Goal: Information Seeking & Learning: Learn about a topic

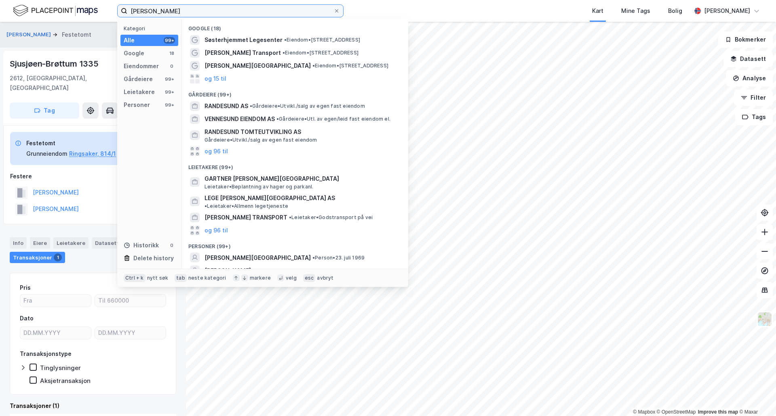
click at [214, 11] on input "[PERSON_NAME]" at bounding box center [230, 11] width 206 height 12
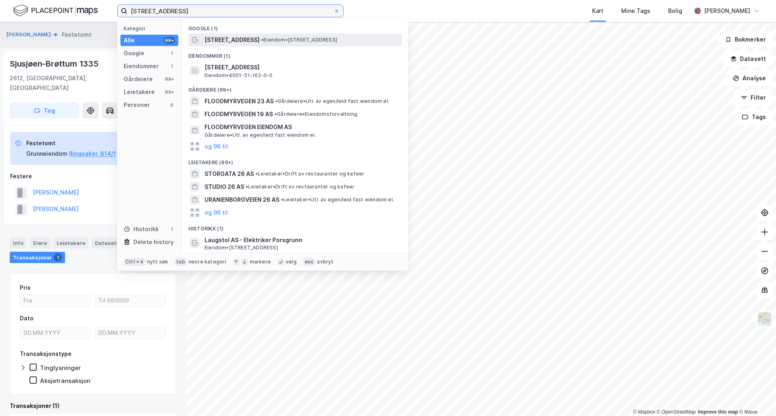
type input "[STREET_ADDRESS]"
click at [238, 37] on span "[STREET_ADDRESS]" at bounding box center [231, 40] width 55 height 10
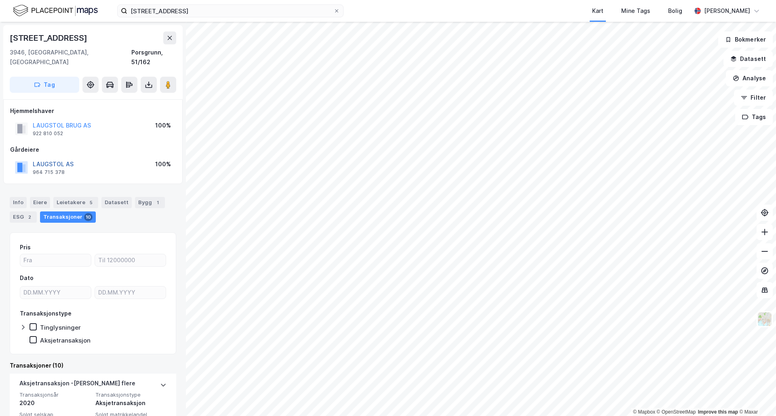
click at [0, 0] on button "LAUGSTOL AS" at bounding box center [0, 0] width 0 height 0
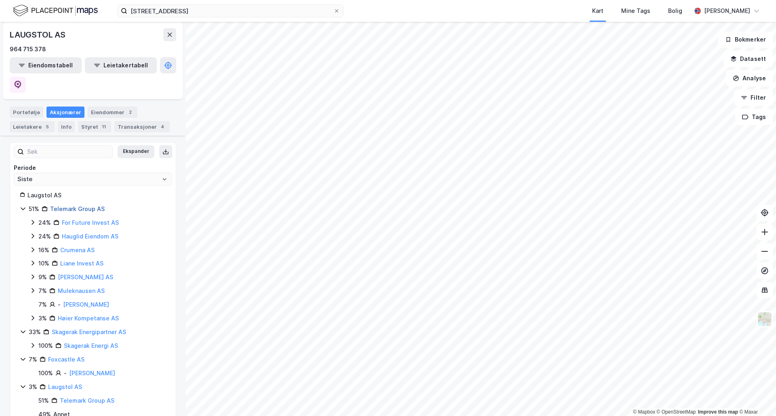
scroll to position [81, 0]
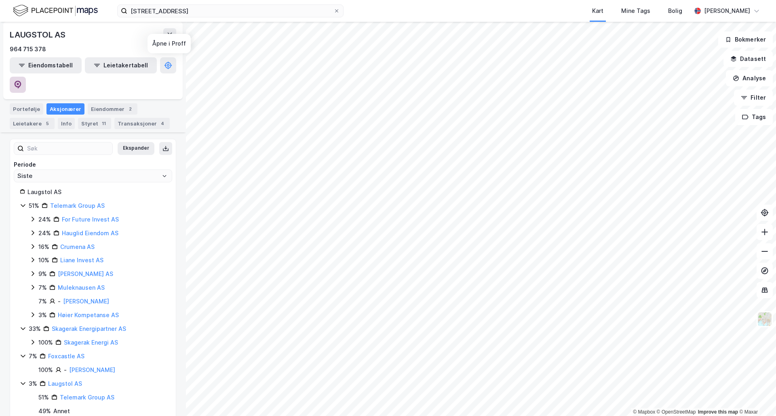
click at [26, 77] on button at bounding box center [18, 85] width 16 height 16
click at [36, 103] on div "Portefølje" at bounding box center [27, 108] width 34 height 11
